Goal: Information Seeking & Learning: Learn about a topic

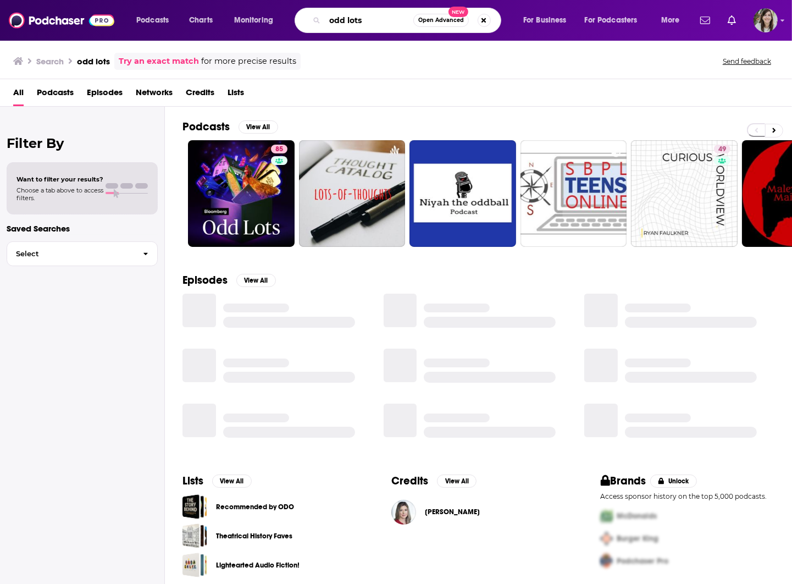
click at [340, 22] on input "odd lots" at bounding box center [369, 21] width 89 height 18
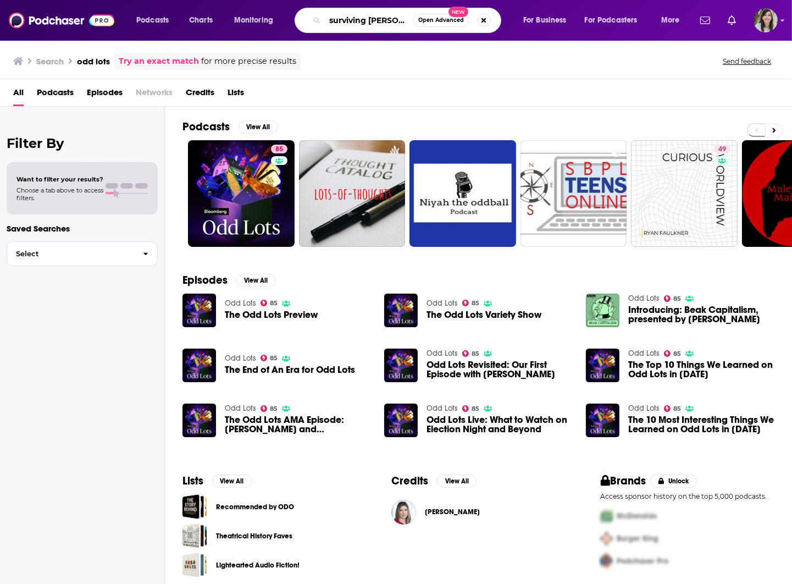
type input "surviving [PERSON_NAME]"
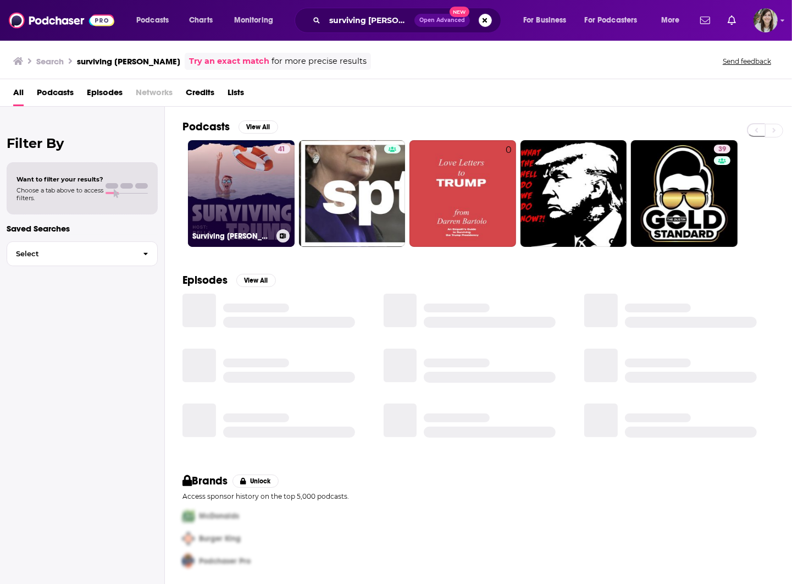
click at [214, 217] on link "41 Surviving [PERSON_NAME]: With Democracy On Life Support" at bounding box center [241, 193] width 107 height 107
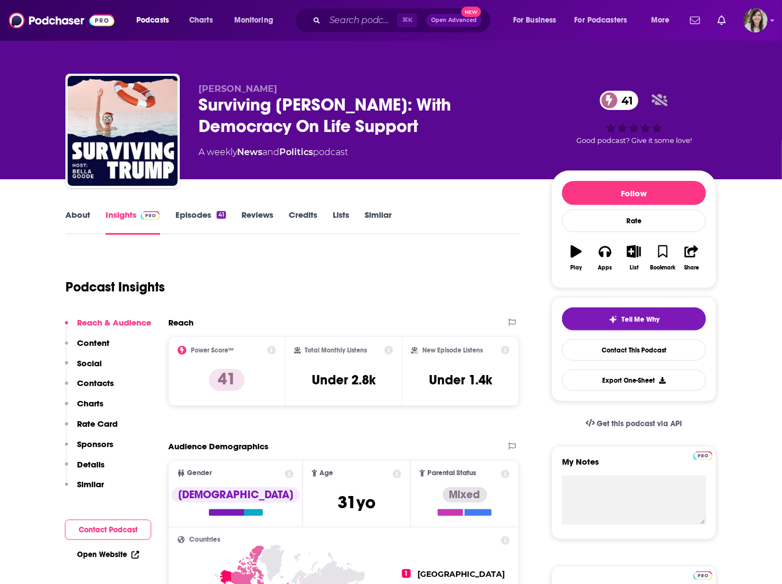
click at [78, 217] on link "About" at bounding box center [77, 221] width 25 height 25
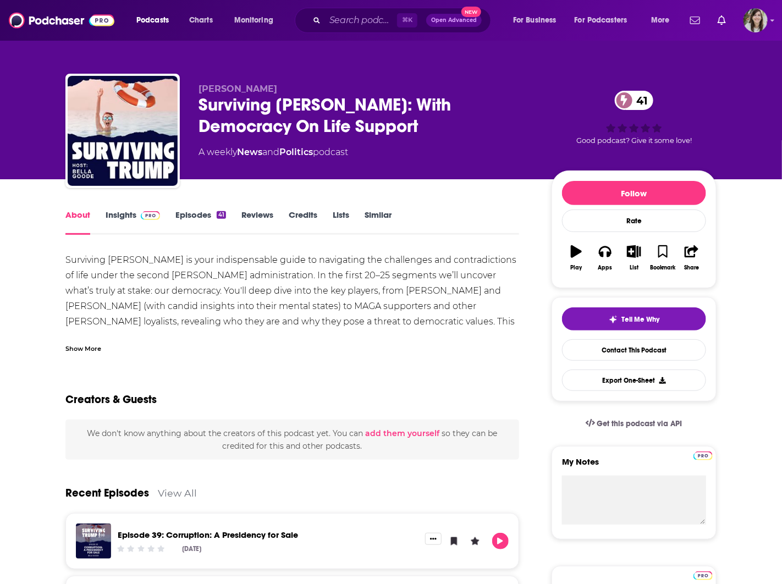
click at [78, 340] on div "Show More" at bounding box center [292, 344] width 454 height 19
